Goal: Task Accomplishment & Management: Use online tool/utility

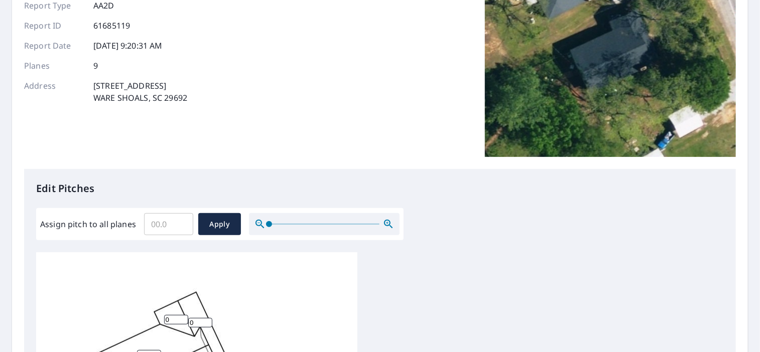
scroll to position [151, 0]
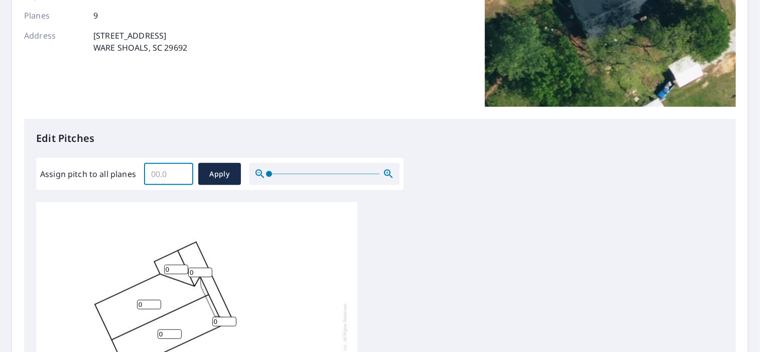
click at [174, 174] on input "Assign pitch to all planes" at bounding box center [168, 174] width 49 height 28
type input "6"
click at [213, 177] on span "Apply" at bounding box center [219, 174] width 27 height 13
type input "6"
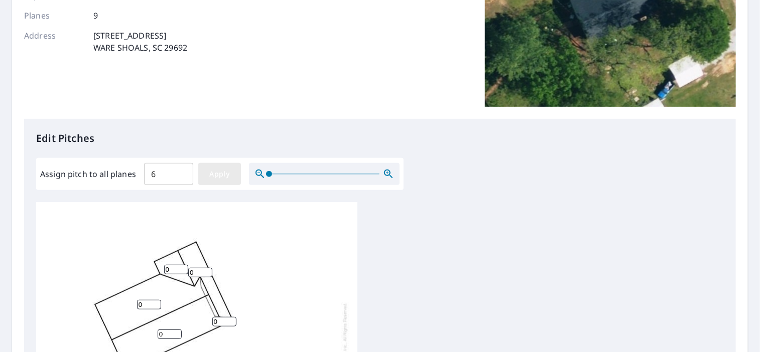
type input "6"
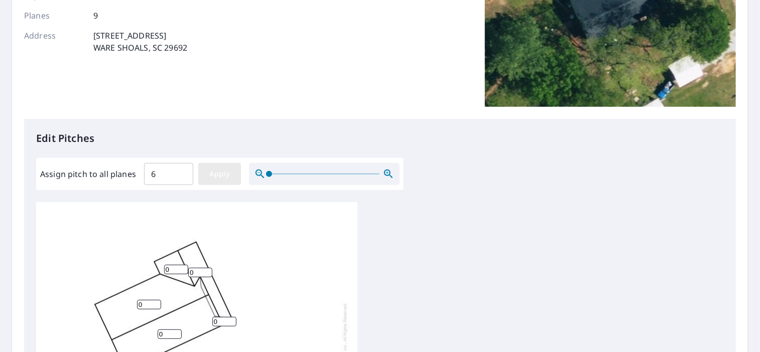
type input "6"
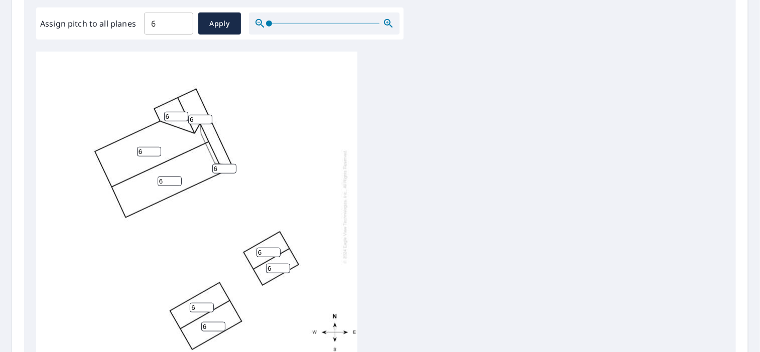
scroll to position [351, 0]
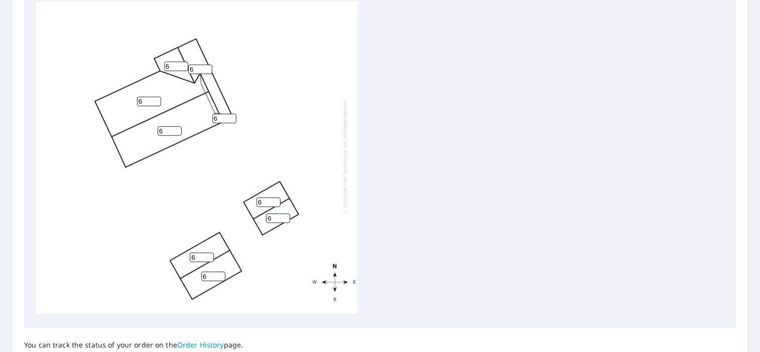
drag, startPoint x: 266, startPoint y: 193, endPoint x: 238, endPoint y: 191, distance: 27.7
click at [238, 191] on div "6 6 6 6 6 6 6 6 6" at bounding box center [196, 156] width 321 height 315
type input "3"
drag, startPoint x: 274, startPoint y: 210, endPoint x: 235, endPoint y: 208, distance: 39.7
click at [235, 208] on div "6 6 6 6 6 3 6 6 6" at bounding box center [196, 156] width 321 height 315
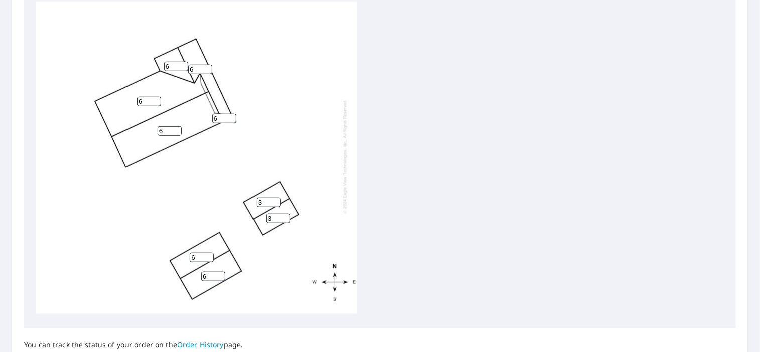
type input "3"
drag, startPoint x: 200, startPoint y: 249, endPoint x: 147, endPoint y: 247, distance: 53.7
click at [147, 247] on div "6 6 6 6 6 3 3 6 6" at bounding box center [196, 156] width 321 height 315
type input "3"
drag, startPoint x: 211, startPoint y: 268, endPoint x: 175, endPoint y: 267, distance: 36.2
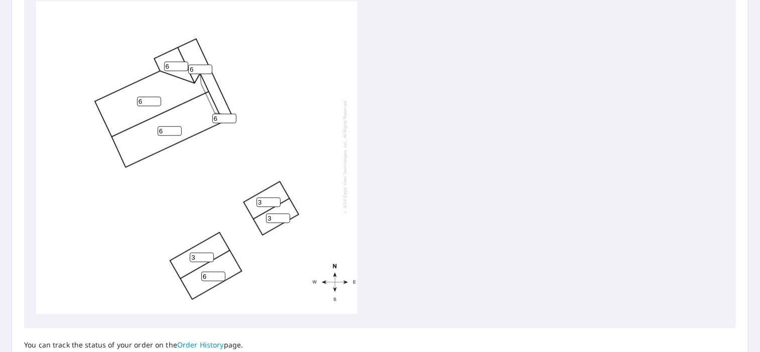
click at [175, 267] on div "6 6 6 6 3 3 3 6 6" at bounding box center [196, 156] width 321 height 315
type input "3"
click at [380, 166] on div "6 6 6 3 3 3 3 6 6" at bounding box center [379, 159] width 687 height 315
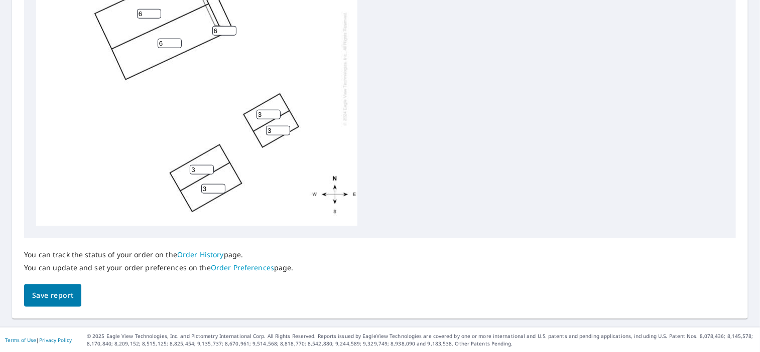
scroll to position [10, 0]
click at [50, 299] on span "Save report" at bounding box center [52, 296] width 41 height 13
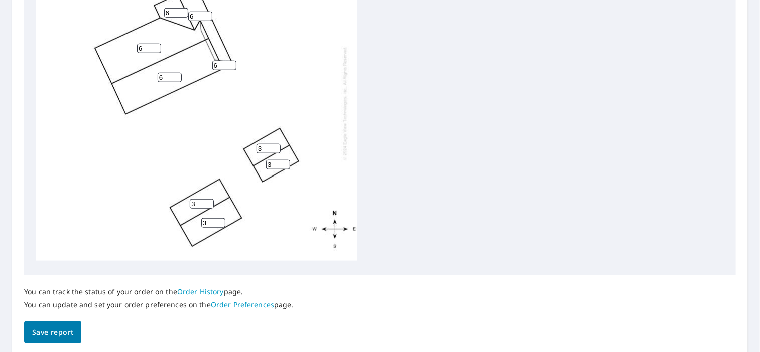
scroll to position [0, 0]
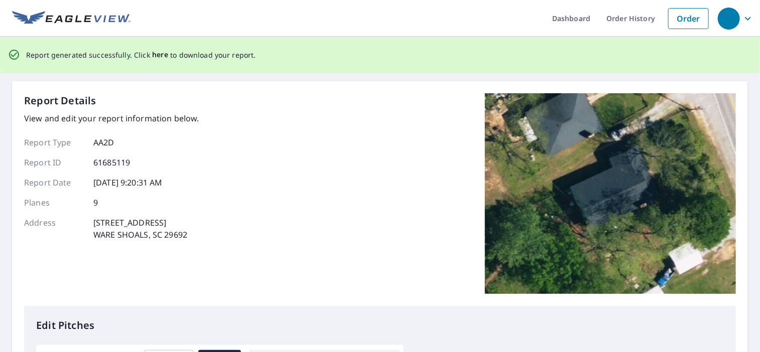
click at [157, 56] on span "here" at bounding box center [160, 55] width 17 height 13
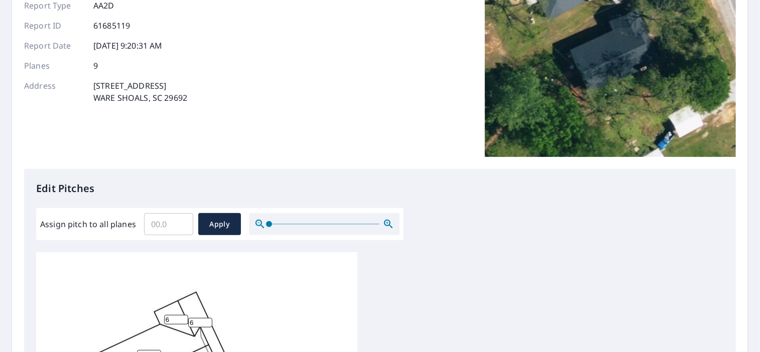
scroll to position [151, 0]
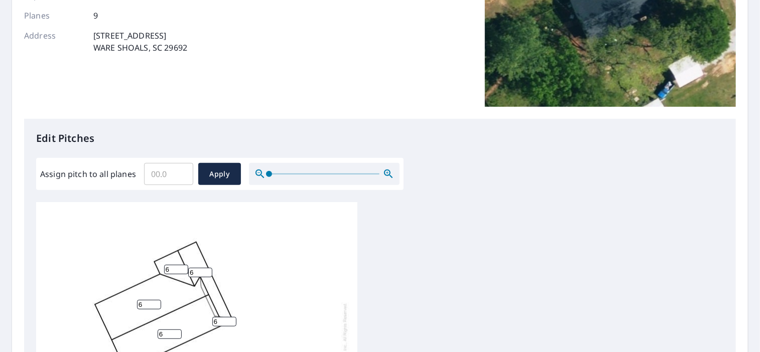
click at [176, 175] on input "Assign pitch to all planes" at bounding box center [168, 174] width 49 height 28
type input "6"
click at [224, 171] on span "Apply" at bounding box center [219, 174] width 27 height 13
type input "6"
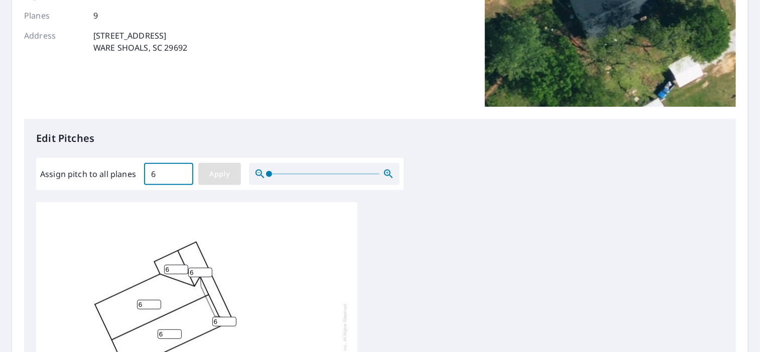
type input "6"
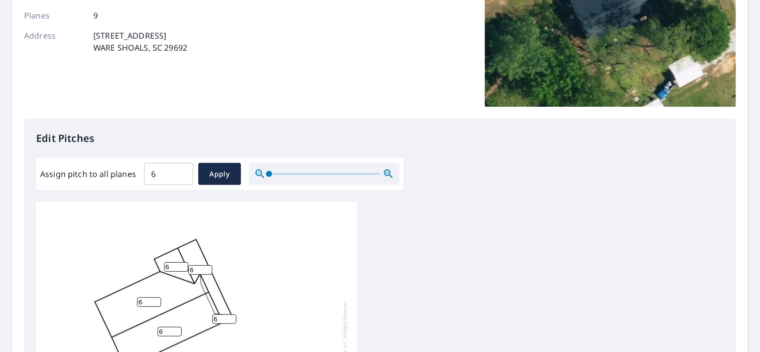
scroll to position [301, 0]
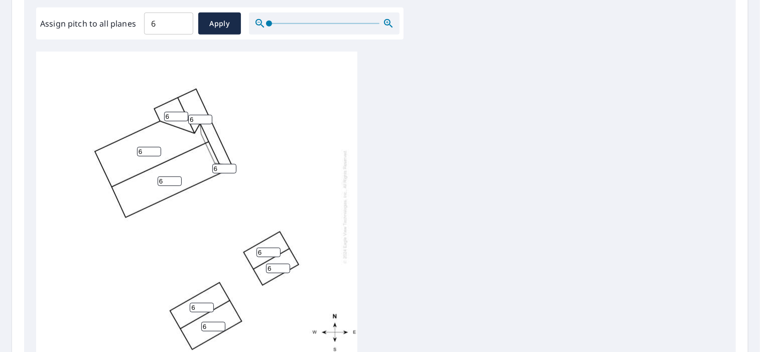
drag, startPoint x: 265, startPoint y: 245, endPoint x: 244, endPoint y: 240, distance: 22.0
click at [244, 240] on div "6 6 6 6 6 6 6 6 6" at bounding box center [196, 206] width 321 height 315
type input "2"
drag, startPoint x: 273, startPoint y: 258, endPoint x: 257, endPoint y: 257, distance: 16.6
click at [257, 257] on div "6 6 6 6 6 2 6 6 6" at bounding box center [196, 206] width 321 height 315
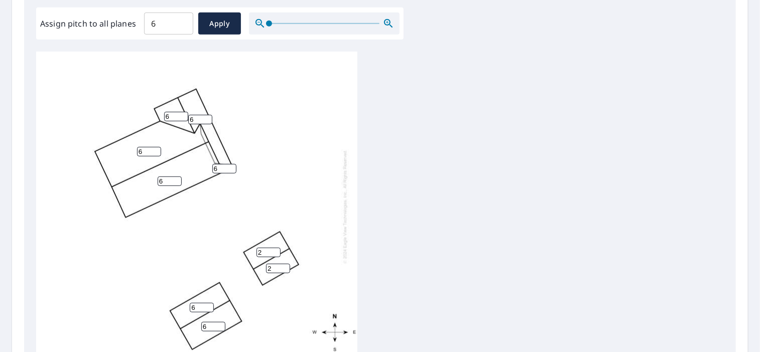
type input "2"
drag, startPoint x: 201, startPoint y: 300, endPoint x: 168, endPoint y: 296, distance: 33.9
click at [168, 296] on div "6 6 6 6 6 2 2 6 6" at bounding box center [196, 206] width 321 height 315
type input "2"
drag, startPoint x: 212, startPoint y: 317, endPoint x: 176, endPoint y: 318, distance: 35.6
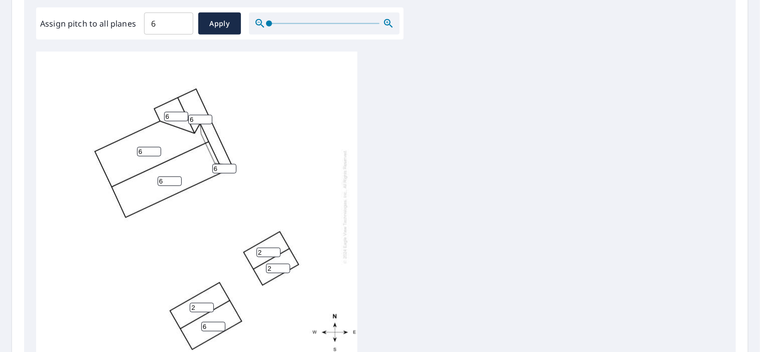
click at [176, 318] on div "6 6 6 6 2 2 2 6 6" at bounding box center [196, 206] width 321 height 315
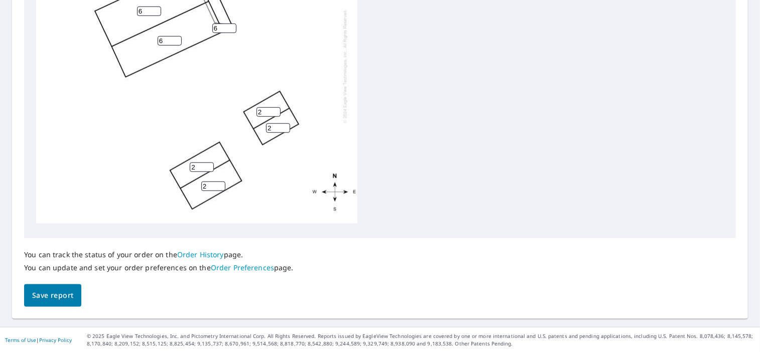
type input "2"
click at [60, 296] on span "Save report" at bounding box center [52, 296] width 41 height 13
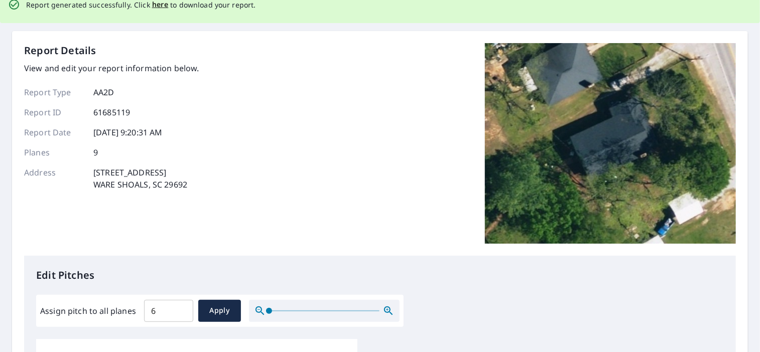
scroll to position [0, 0]
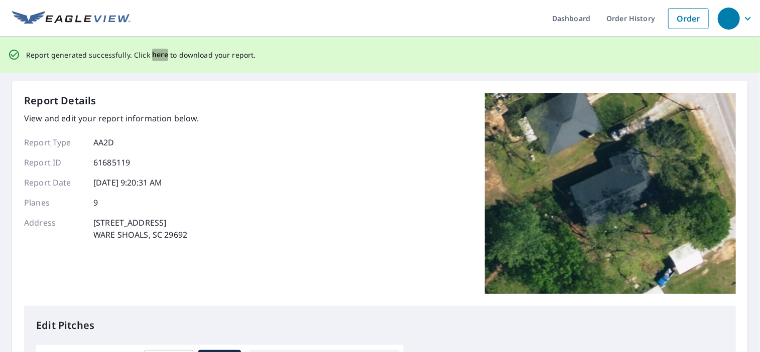
click at [154, 57] on span "here" at bounding box center [160, 55] width 17 height 13
